Goal: Obtain resource: Download file/media

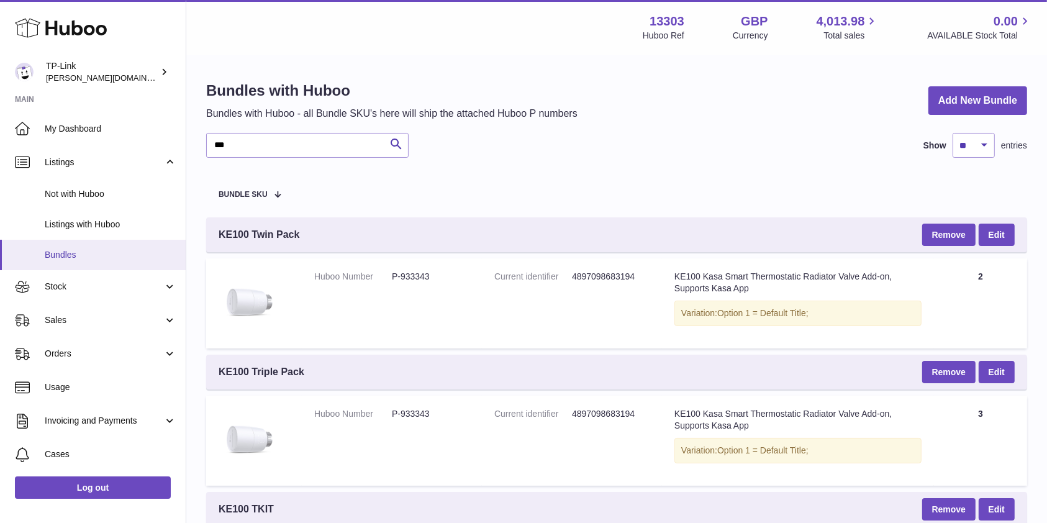
click at [67, 262] on link "Bundles" at bounding box center [93, 255] width 186 height 30
click at [71, 310] on link "Sales" at bounding box center [93, 321] width 186 height 34
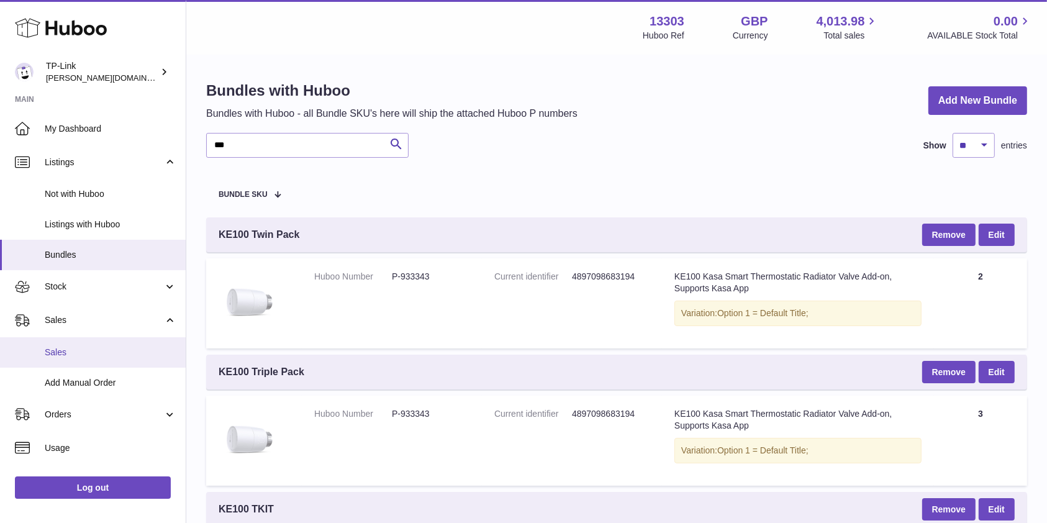
click at [75, 340] on link "Sales" at bounding box center [93, 352] width 186 height 30
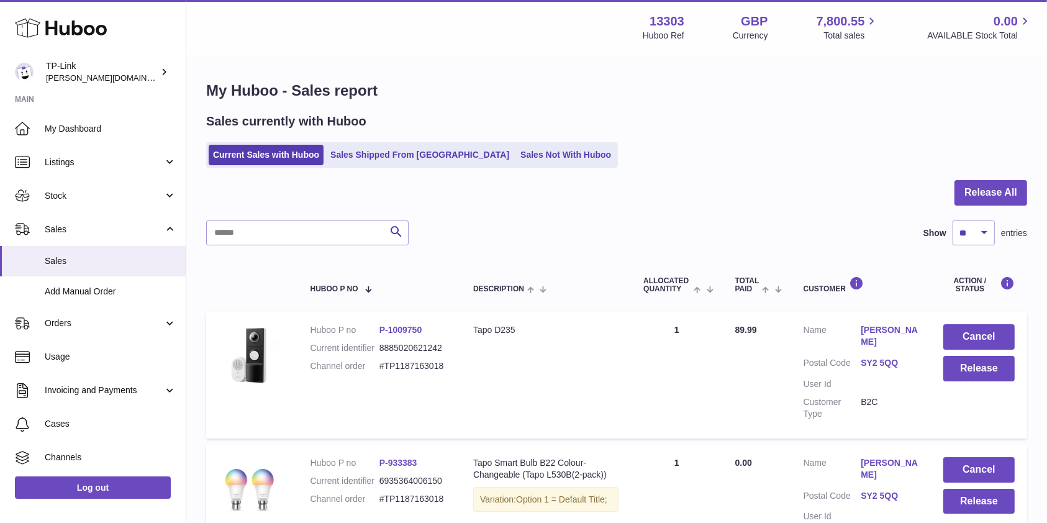
click at [770, 148] on div "Current Sales with Huboo Sales Shipped From Huboo Sales Not With Huboo" at bounding box center [616, 154] width 821 height 25
click at [129, 202] on link "Stock" at bounding box center [93, 196] width 186 height 34
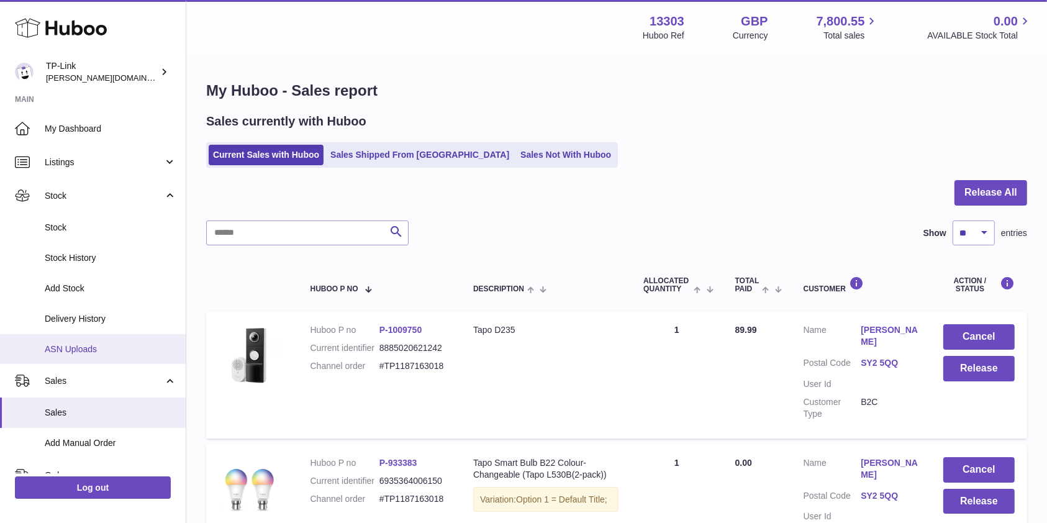
click at [93, 347] on span "ASN Uploads" at bounding box center [111, 349] width 132 height 12
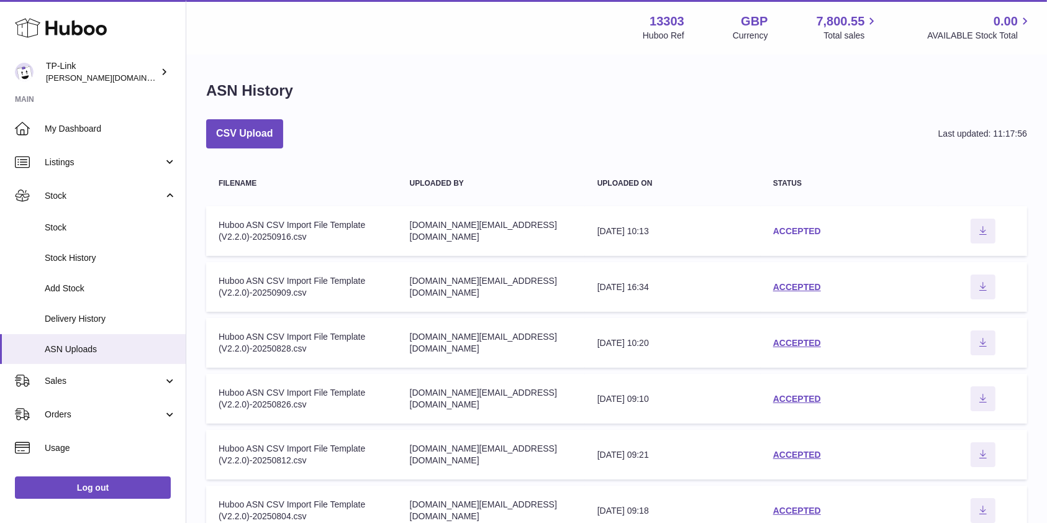
click at [788, 226] on link "ACCEPTED" at bounding box center [797, 231] width 48 height 10
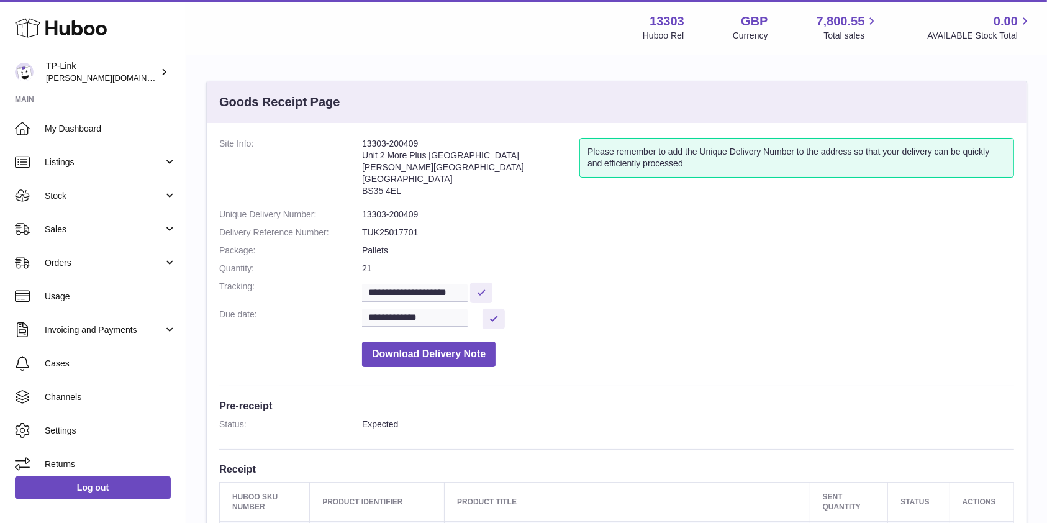
click at [589, 337] on dd "Download Delivery Note" at bounding box center [688, 351] width 652 height 32
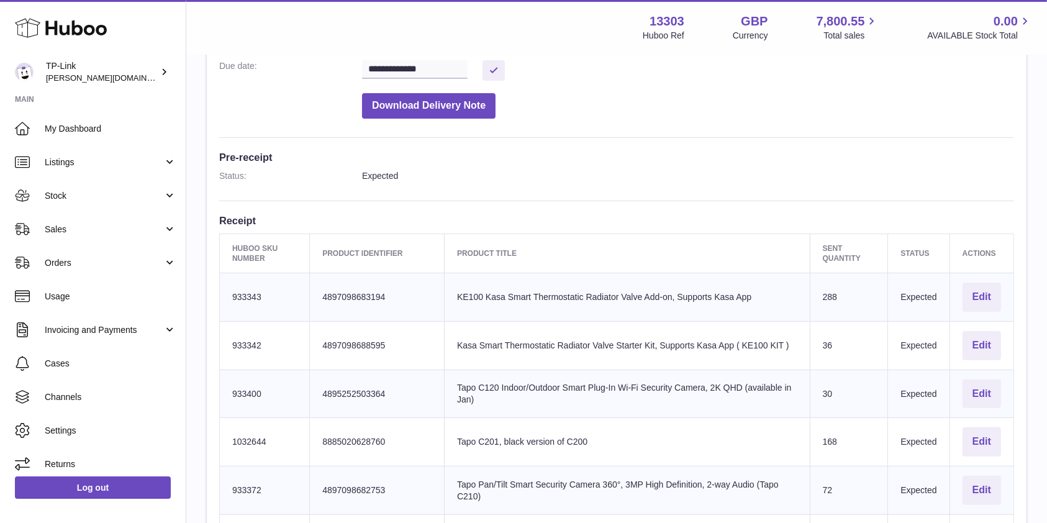
scroll to position [83, 0]
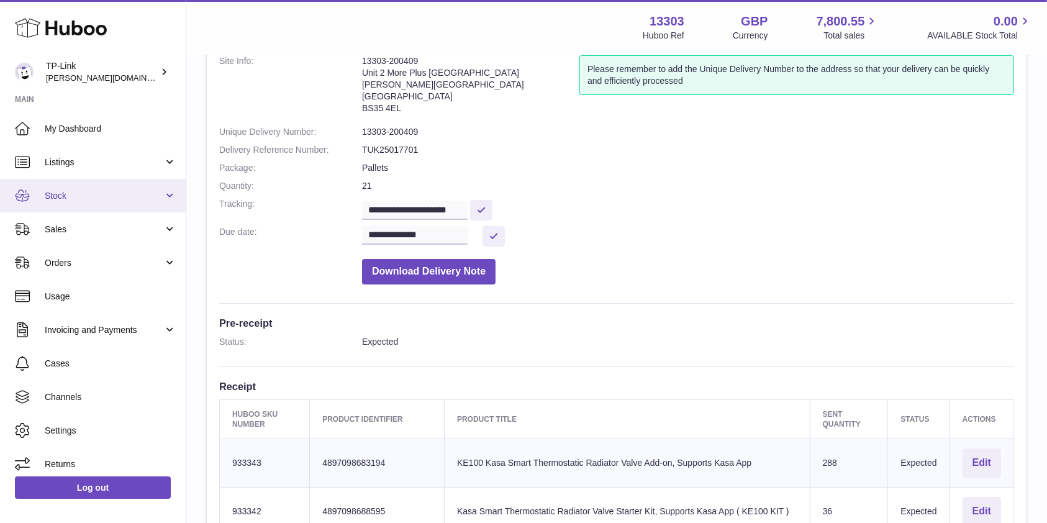
click at [102, 193] on span "Stock" at bounding box center [104, 196] width 119 height 12
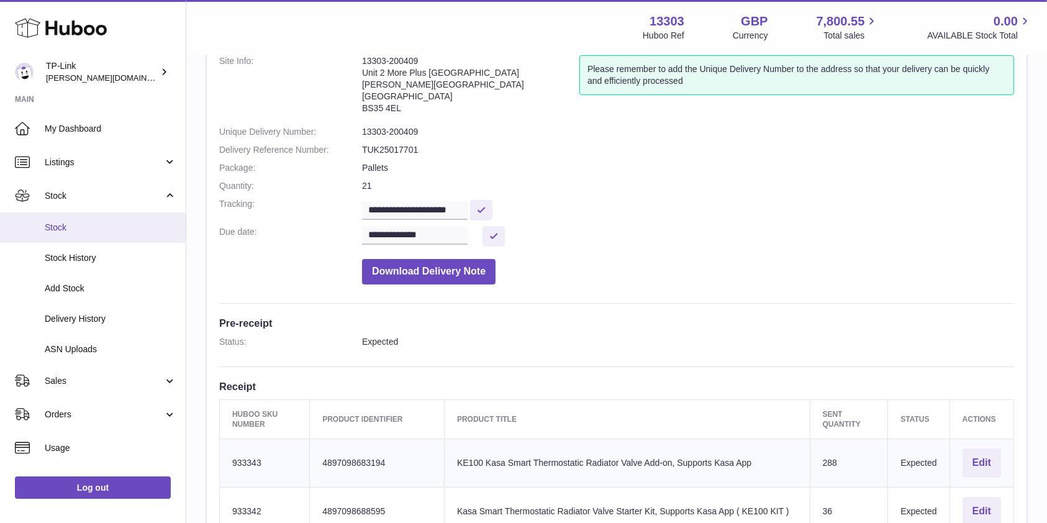
click at [89, 229] on span "Stock" at bounding box center [111, 228] width 132 height 12
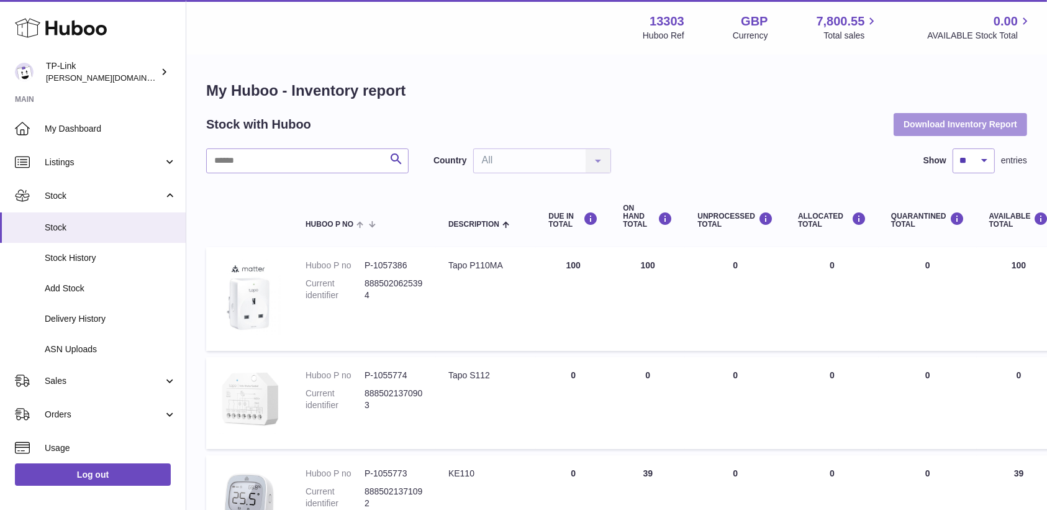
click at [949, 124] on button "Download Inventory Report" at bounding box center [961, 124] width 134 height 22
